Goal: Task Accomplishment & Management: Use online tool/utility

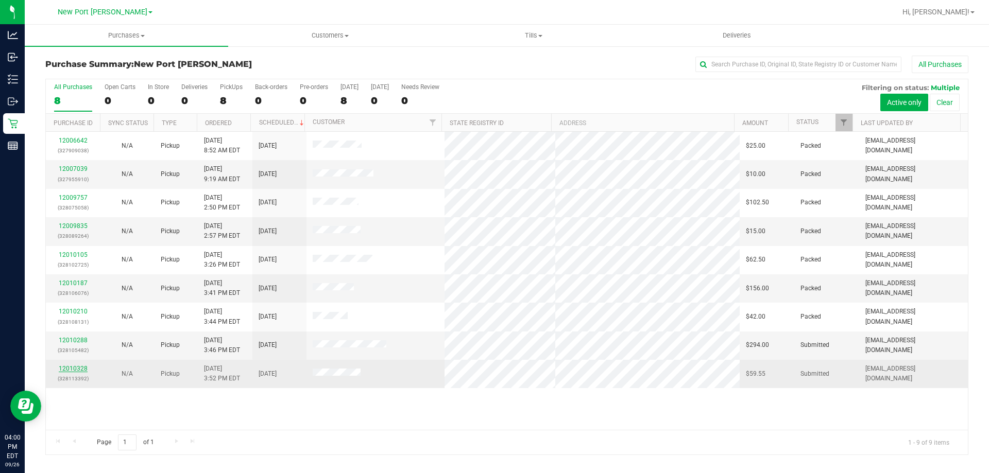
click at [73, 371] on link "12010328" at bounding box center [73, 368] width 29 height 7
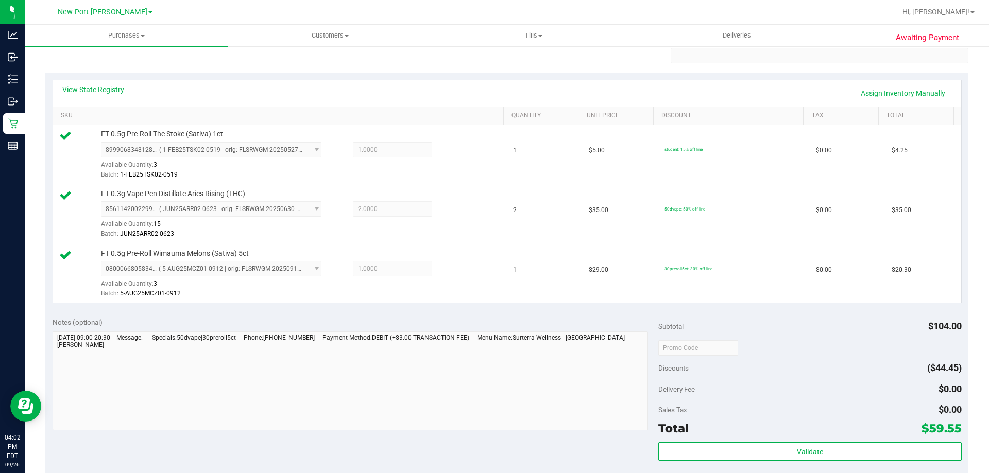
scroll to position [206, 0]
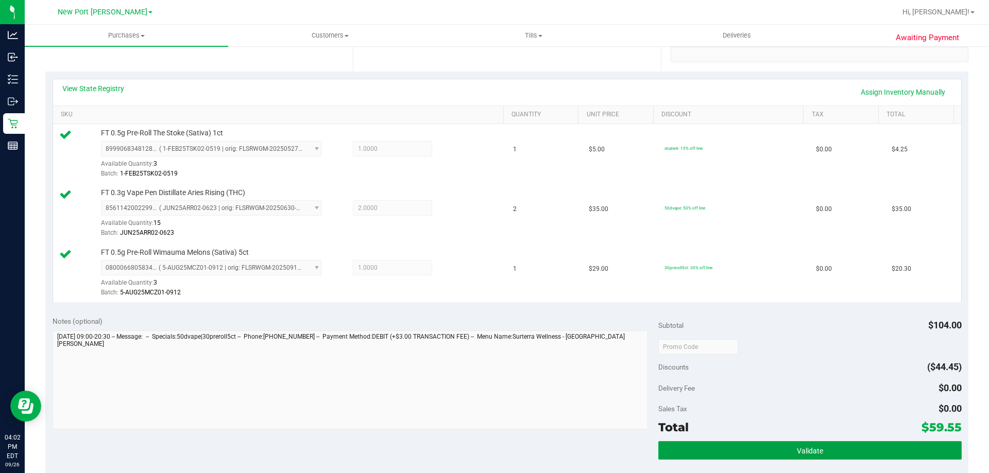
click at [693, 448] on button "Validate" at bounding box center [809, 451] width 303 height 19
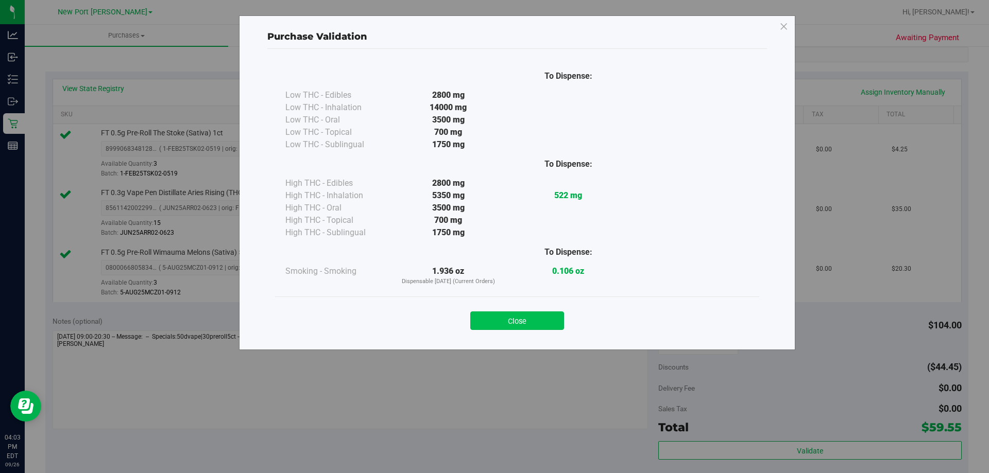
click at [527, 314] on button "Close" at bounding box center [517, 321] width 94 height 19
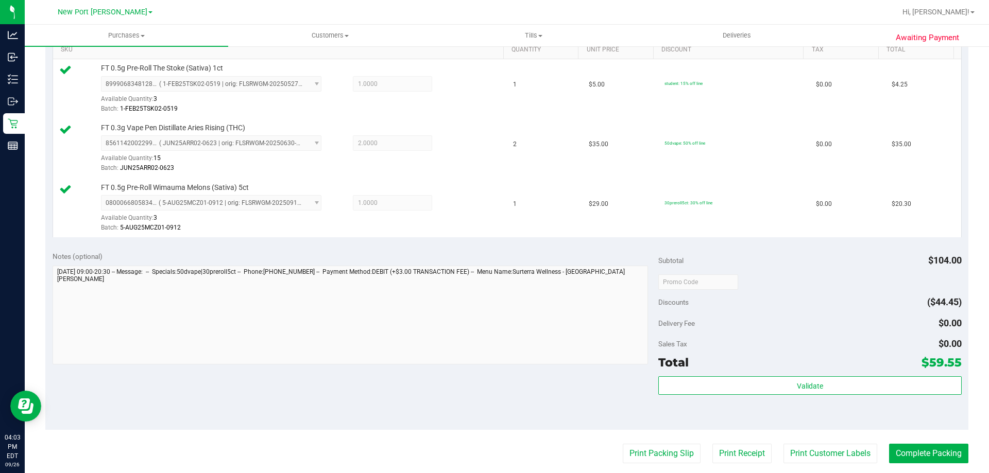
scroll to position [412, 0]
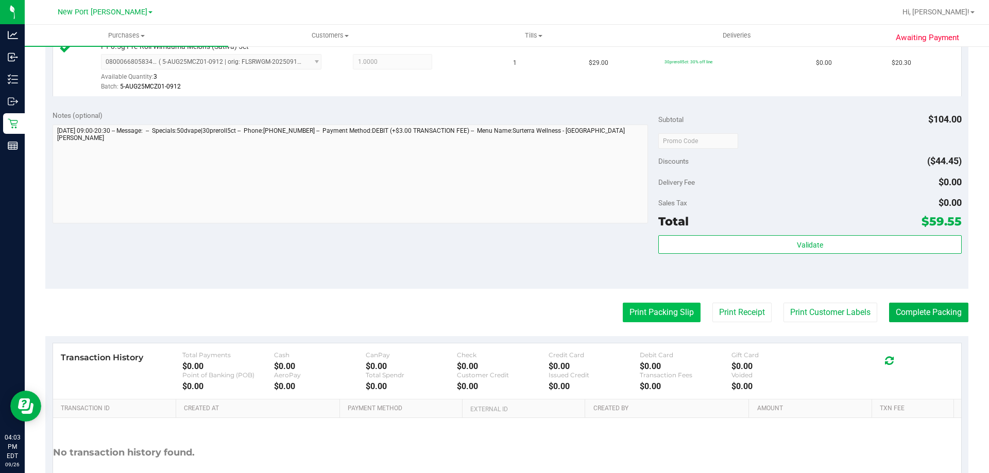
click at [663, 313] on button "Print Packing Slip" at bounding box center [662, 313] width 78 height 20
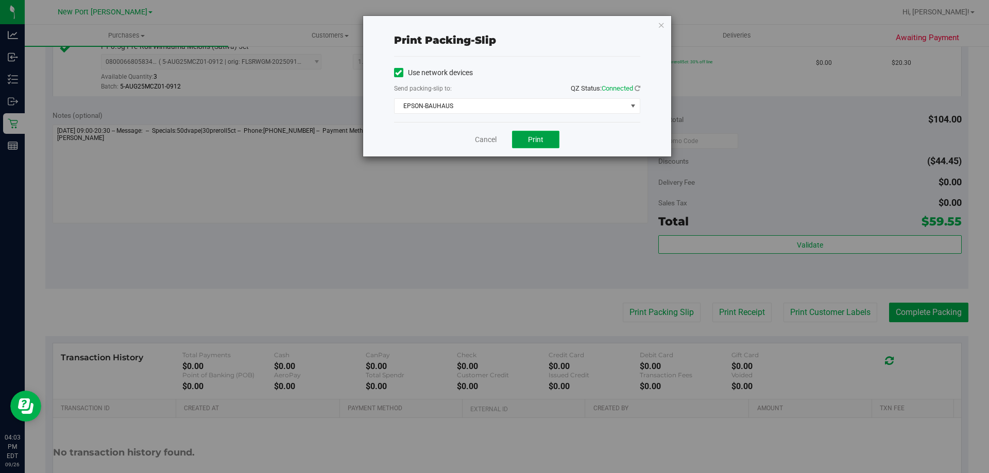
click at [540, 142] on span "Print" at bounding box center [535, 139] width 15 height 8
click at [487, 143] on link "Cancel" at bounding box center [486, 139] width 22 height 11
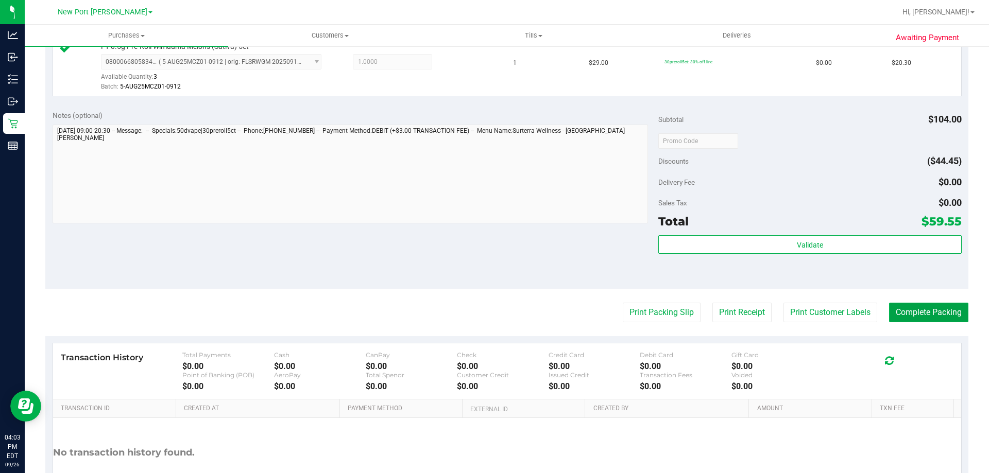
click at [926, 314] on button "Complete Packing" at bounding box center [928, 313] width 79 height 20
